Goal: Task Accomplishment & Management: Manage account settings

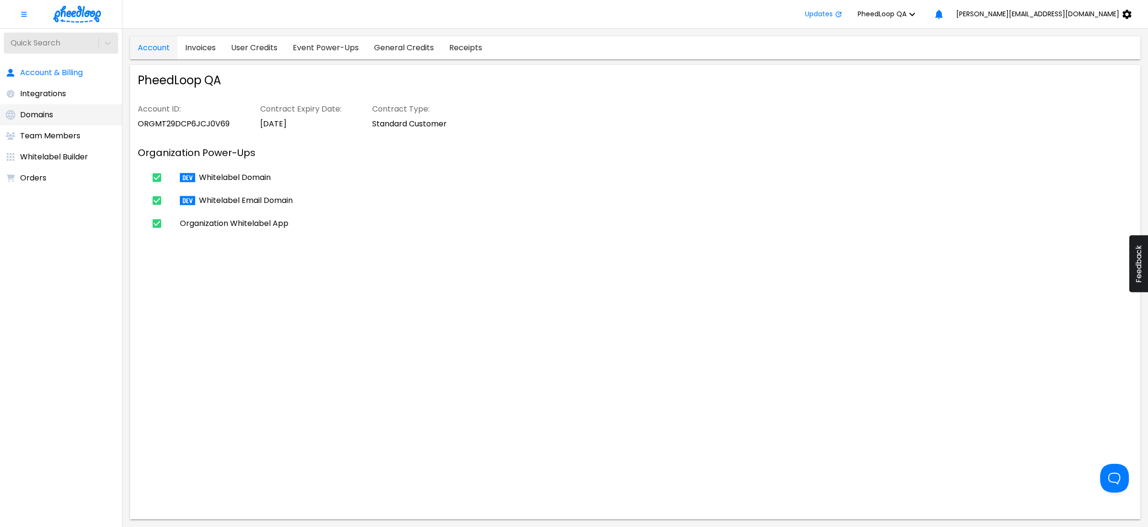
click at [57, 113] on li "Domains" at bounding box center [61, 114] width 122 height 21
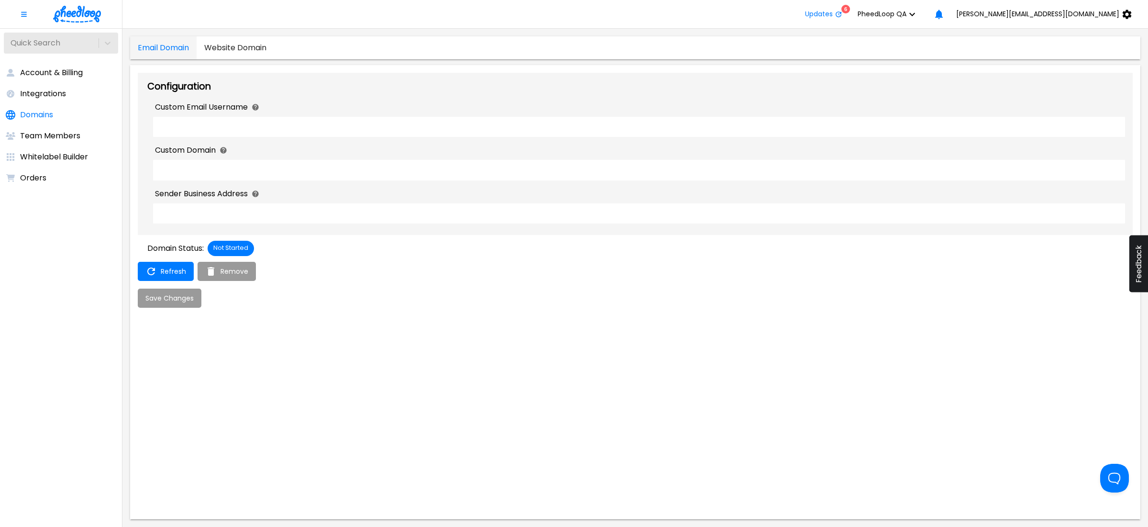
click at [238, 53] on Domain "Website Domain" at bounding box center [236, 47] width 78 height 23
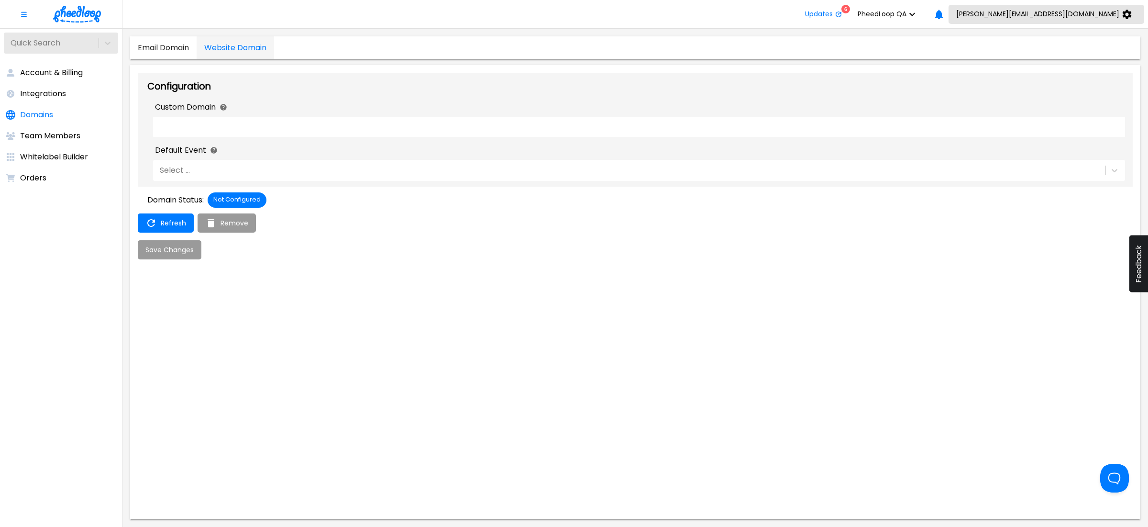
click at [1089, 12] on span "[PERSON_NAME][EMAIL_ADDRESS][DOMAIN_NAME]" at bounding box center [1037, 14] width 163 height 8
click at [987, 13] on div at bounding box center [574, 263] width 1148 height 527
click at [918, 14] on icon "button" at bounding box center [912, 14] width 11 height 11
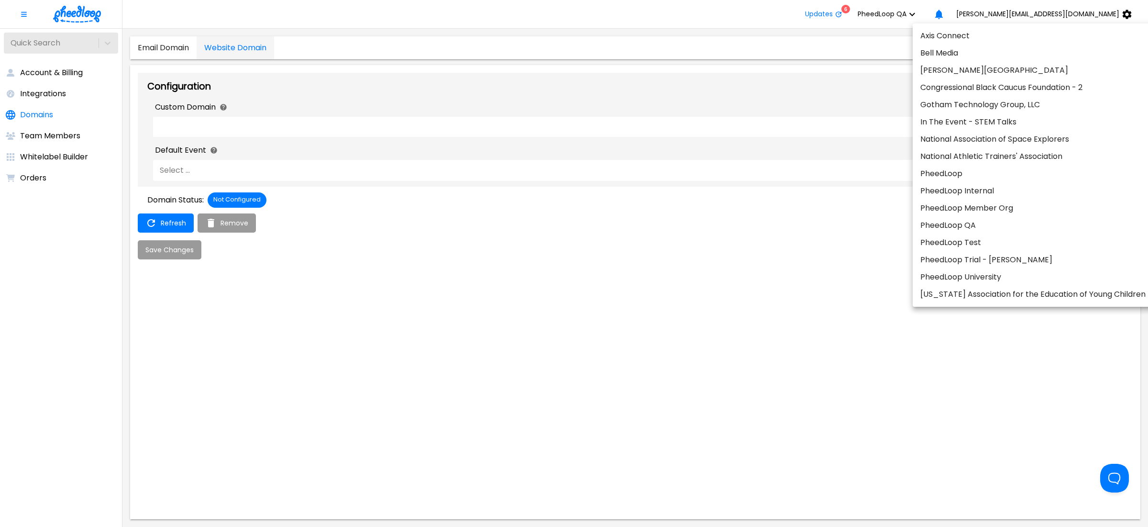
click at [988, 246] on li "PheedLoop Test" at bounding box center [1033, 242] width 241 height 17
